Goal: Share content

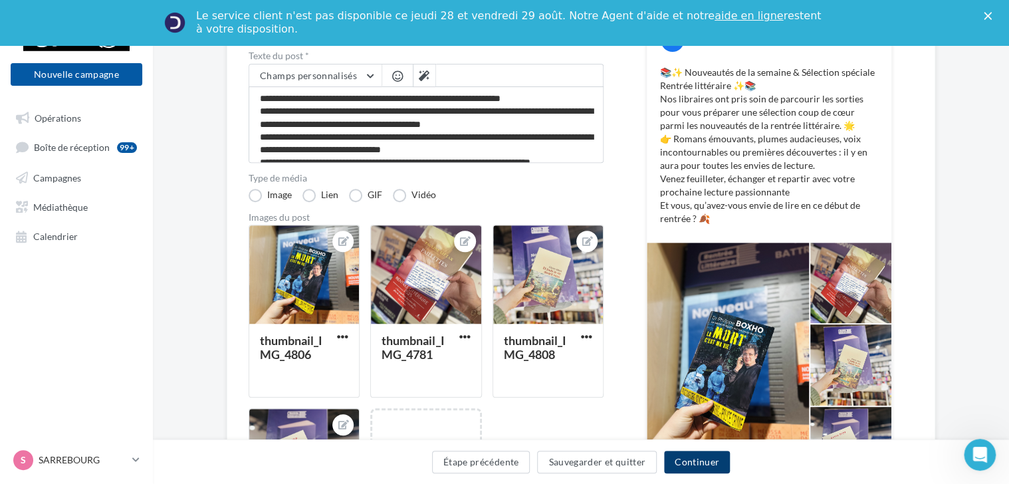
click at [690, 459] on button "Continuer" at bounding box center [697, 462] width 66 height 23
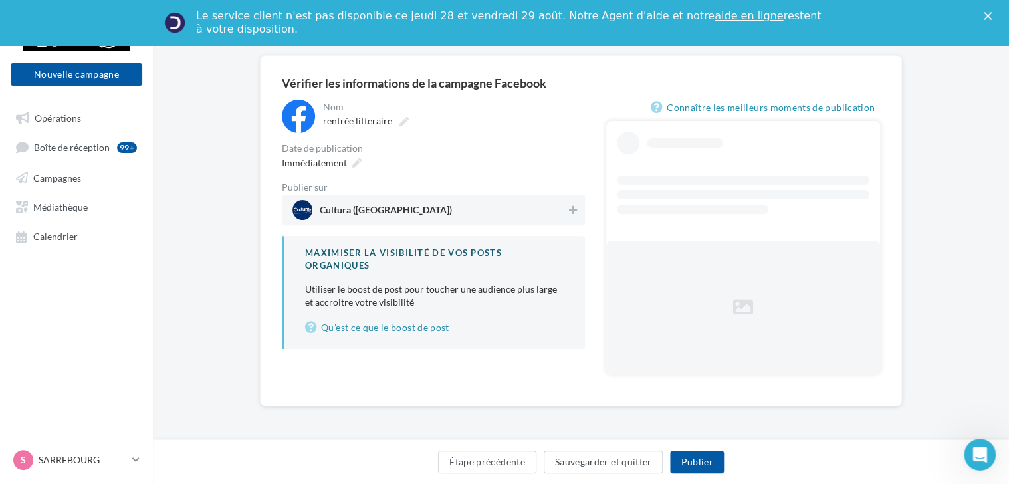
scroll to position [66, 0]
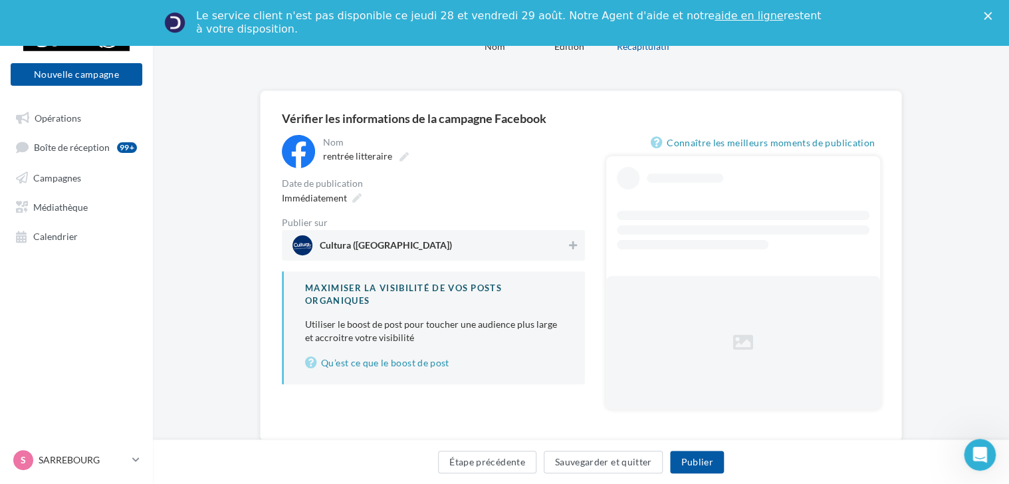
click at [454, 246] on span "Cultura (Sarrebourg)" at bounding box center [430, 245] width 274 height 20
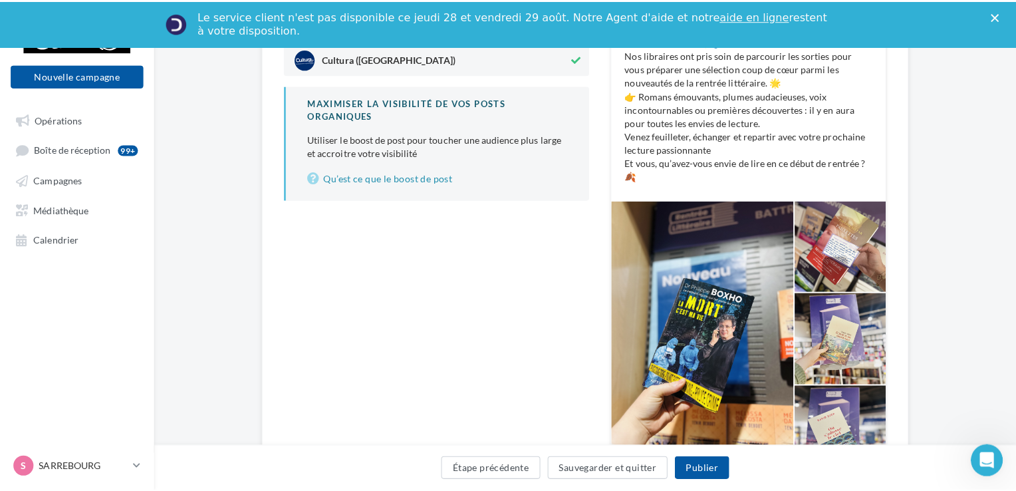
scroll to position [332, 0]
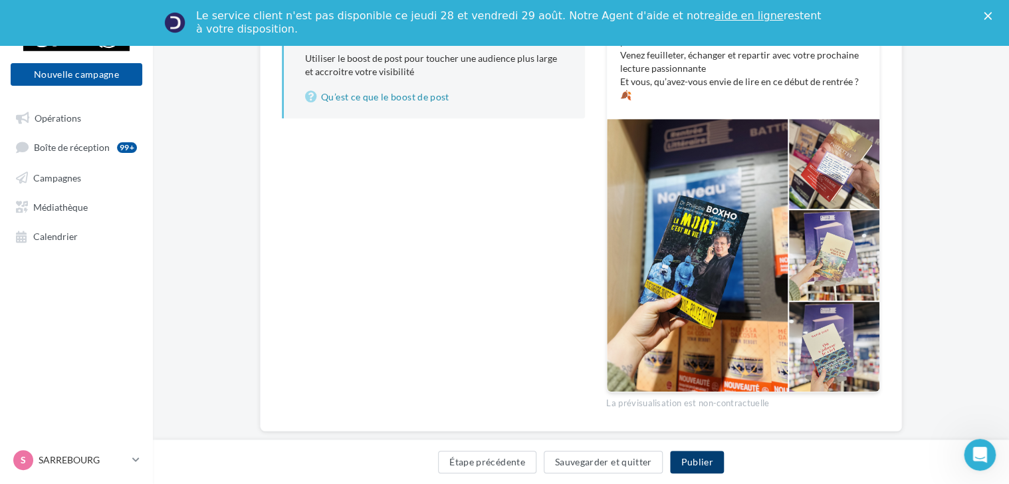
click at [703, 455] on button "Publier" at bounding box center [696, 462] width 53 height 23
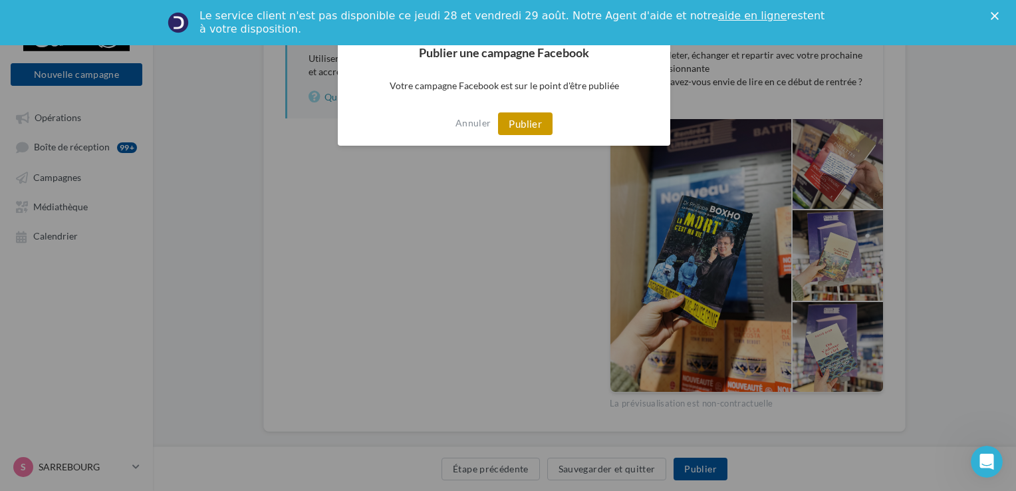
click at [539, 121] on button "Publier" at bounding box center [525, 123] width 55 height 23
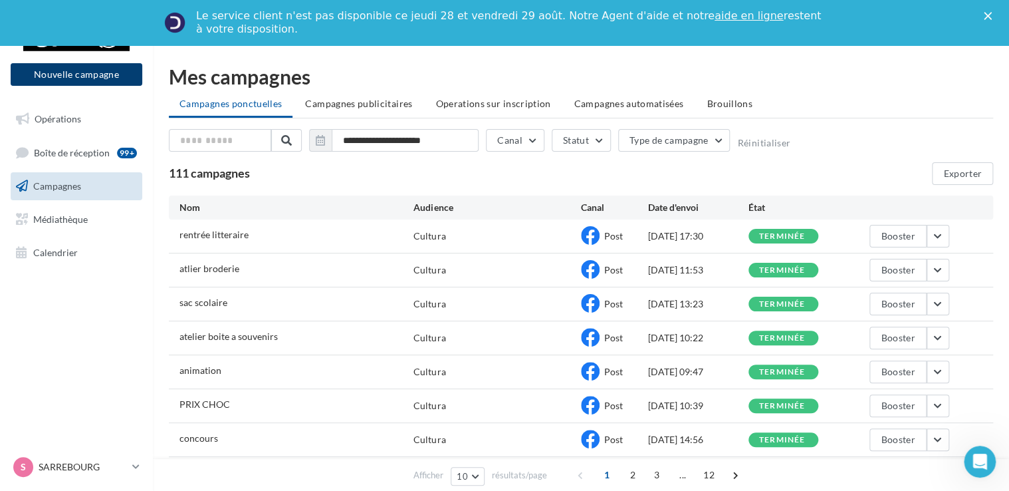
click at [82, 75] on button "Nouvelle campagne" at bounding box center [77, 74] width 132 height 23
